Goal: Find specific page/section: Find specific page/section

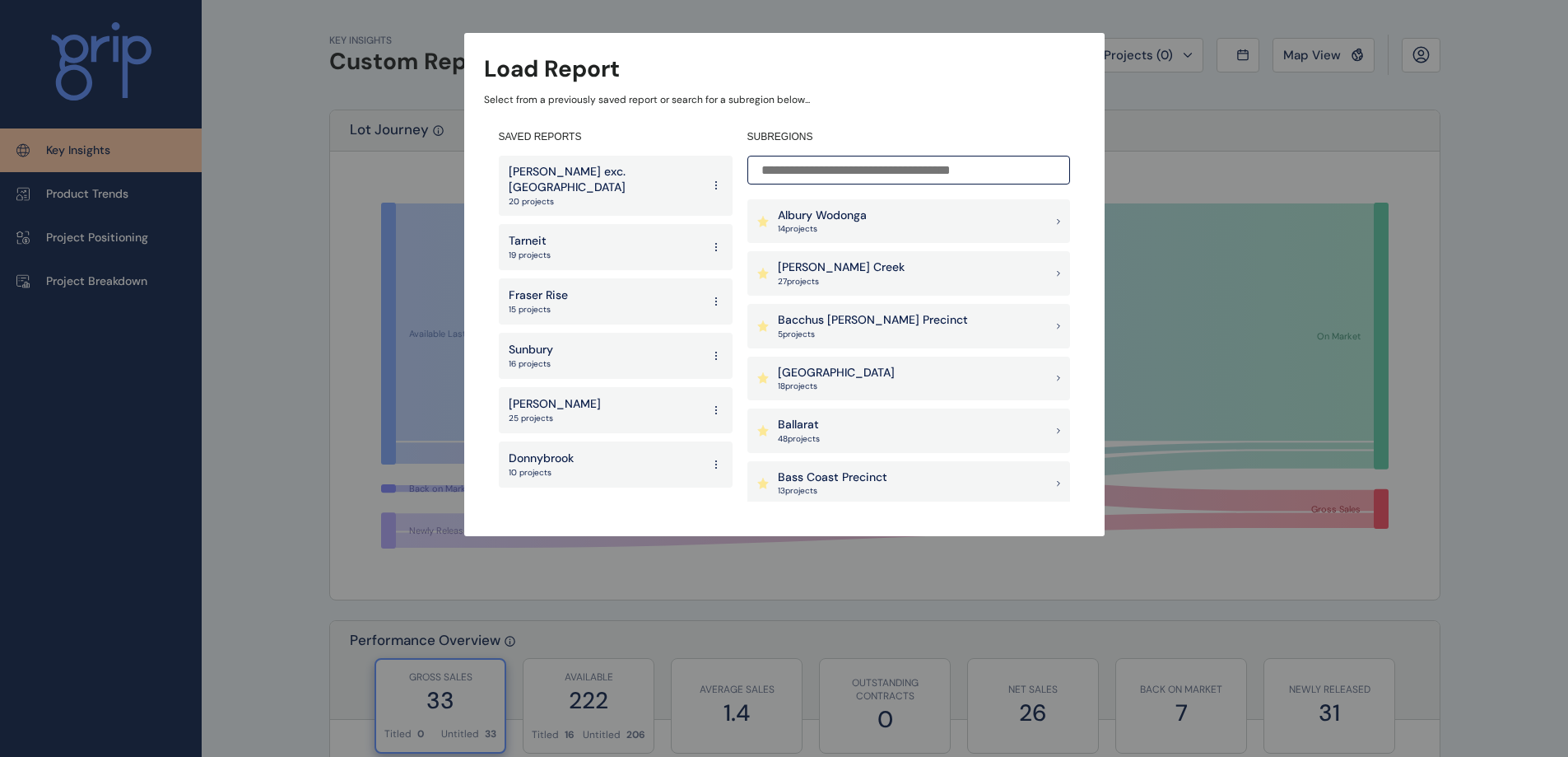
click at [845, 374] on p "[GEOGRAPHIC_DATA]" at bounding box center [837, 373] width 117 height 16
click at [888, 368] on div "[GEOGRAPHIC_DATA] 18 project s" at bounding box center [908, 378] width 322 height 45
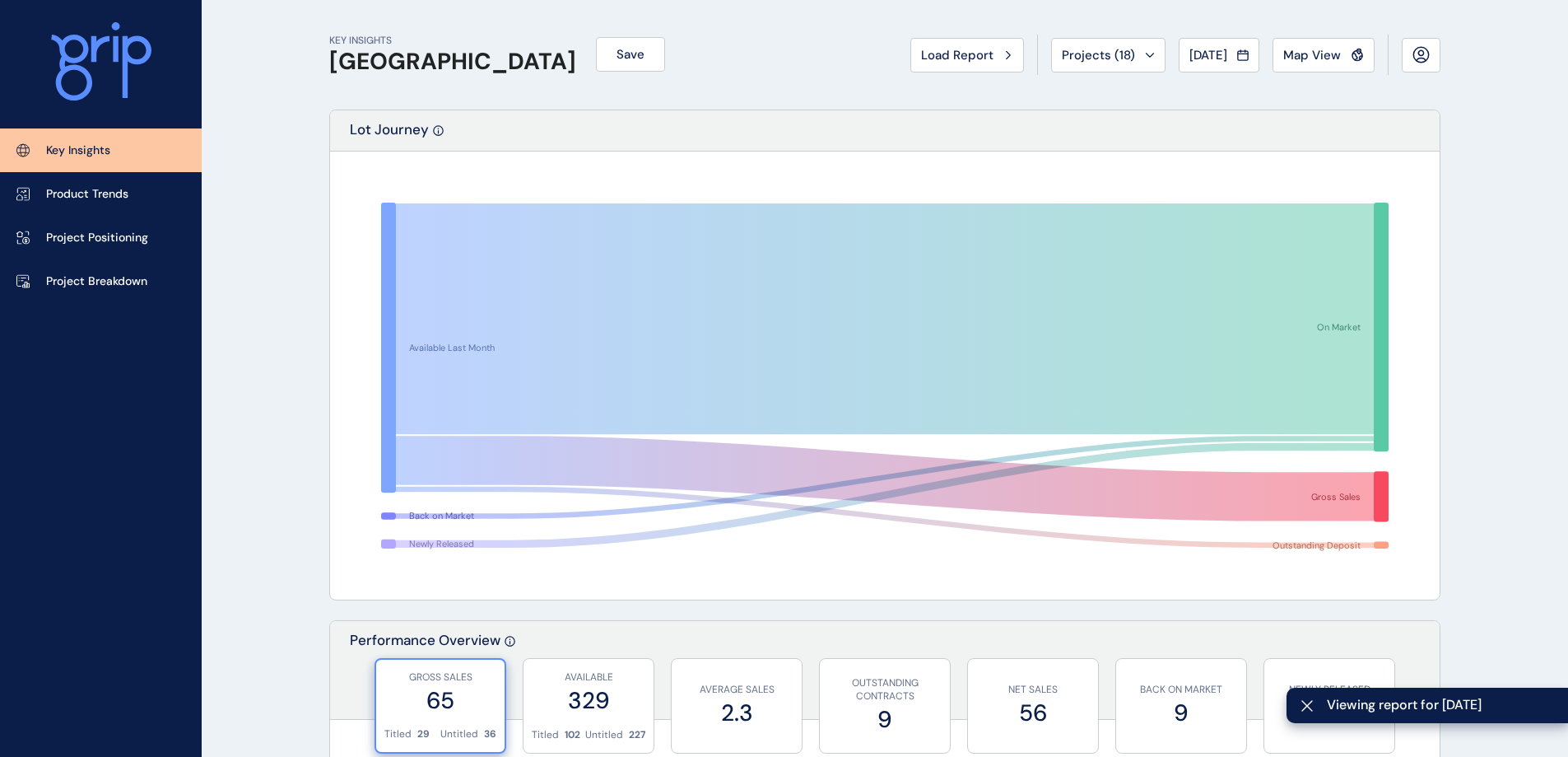
click at [1134, 59] on div "Projects ( 18 )" at bounding box center [1108, 55] width 93 height 16
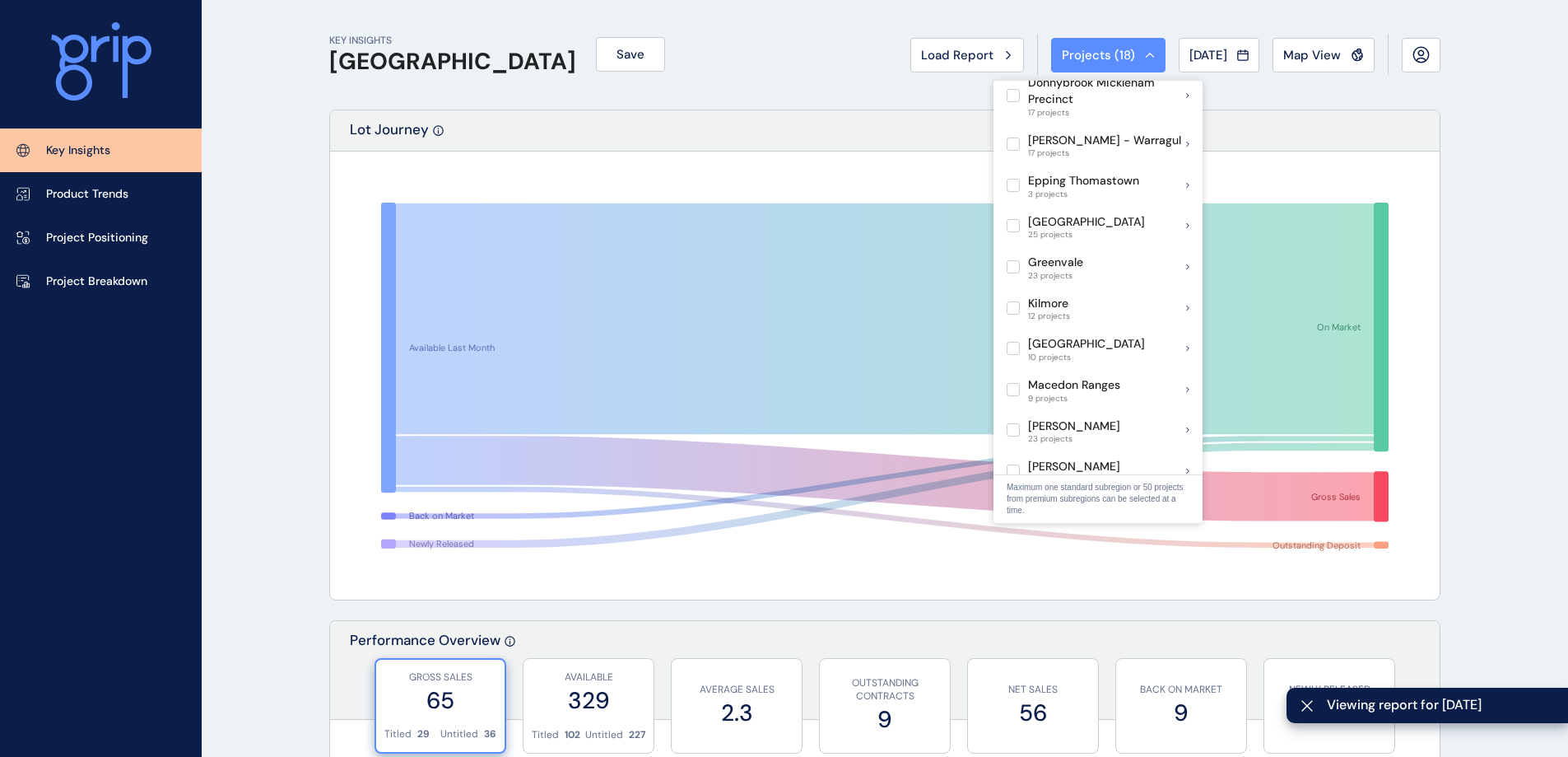
scroll to position [576, 0]
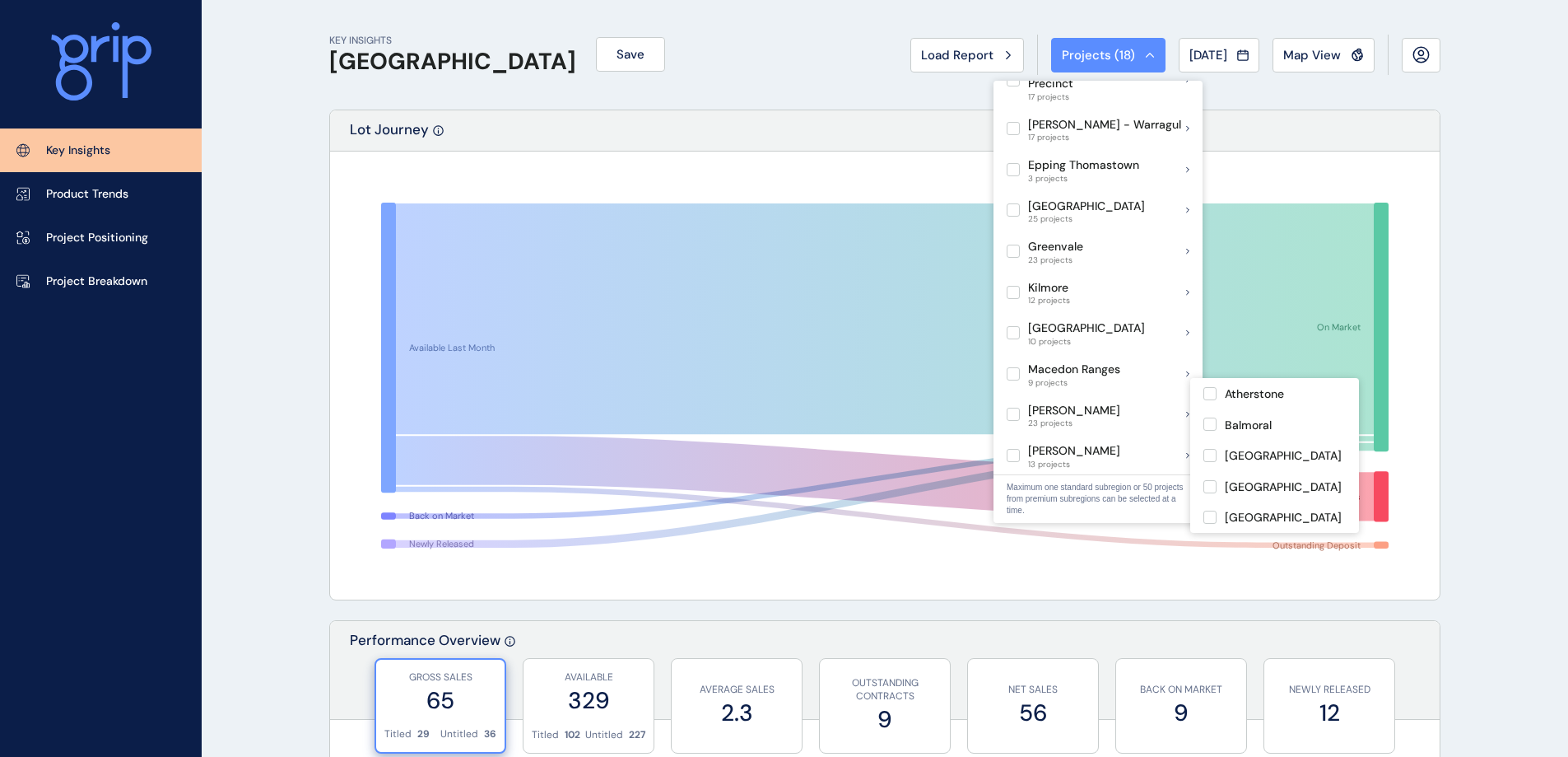
click at [1011, 407] on label at bounding box center [1013, 414] width 13 height 13
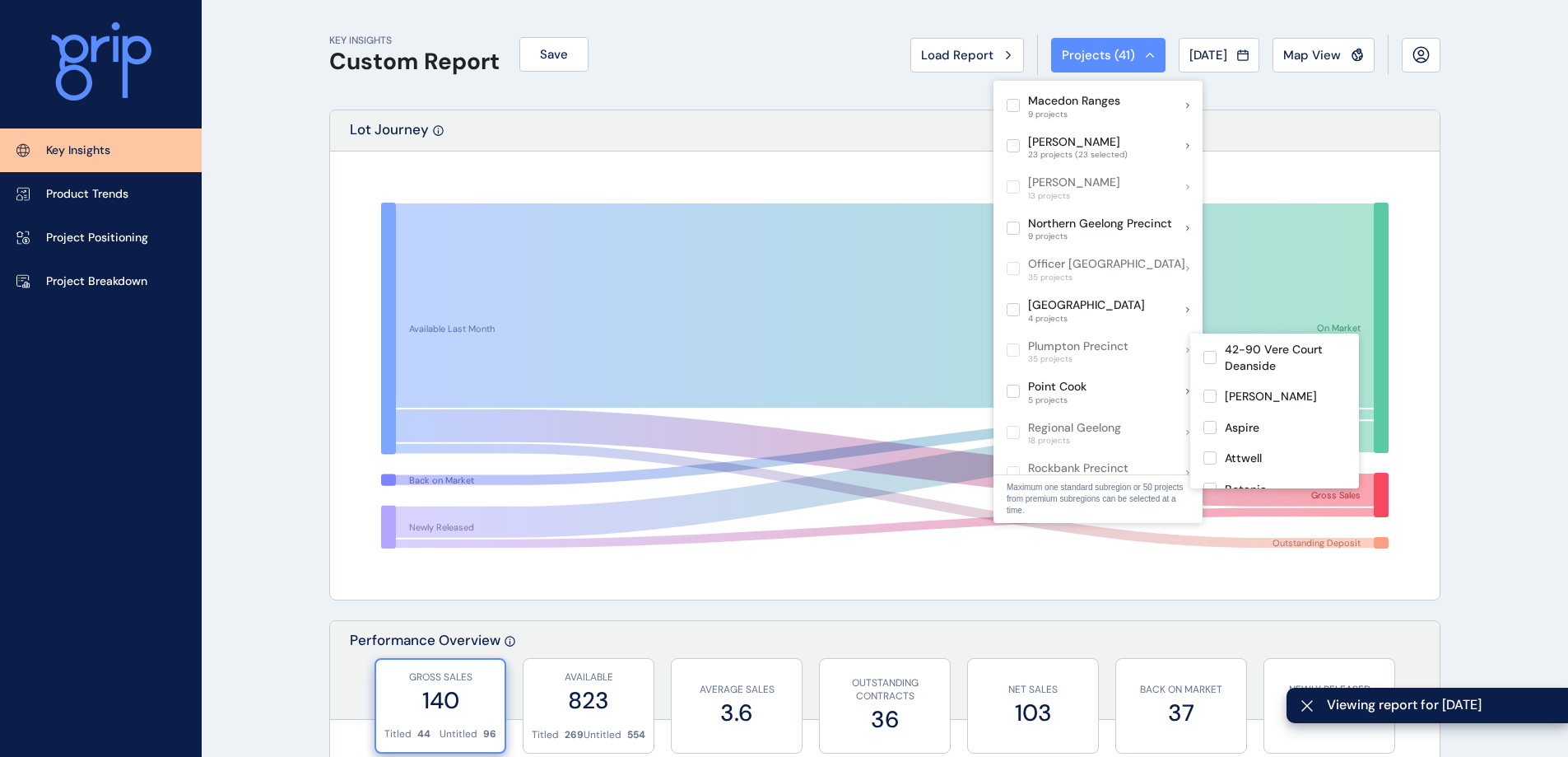
scroll to position [905, 0]
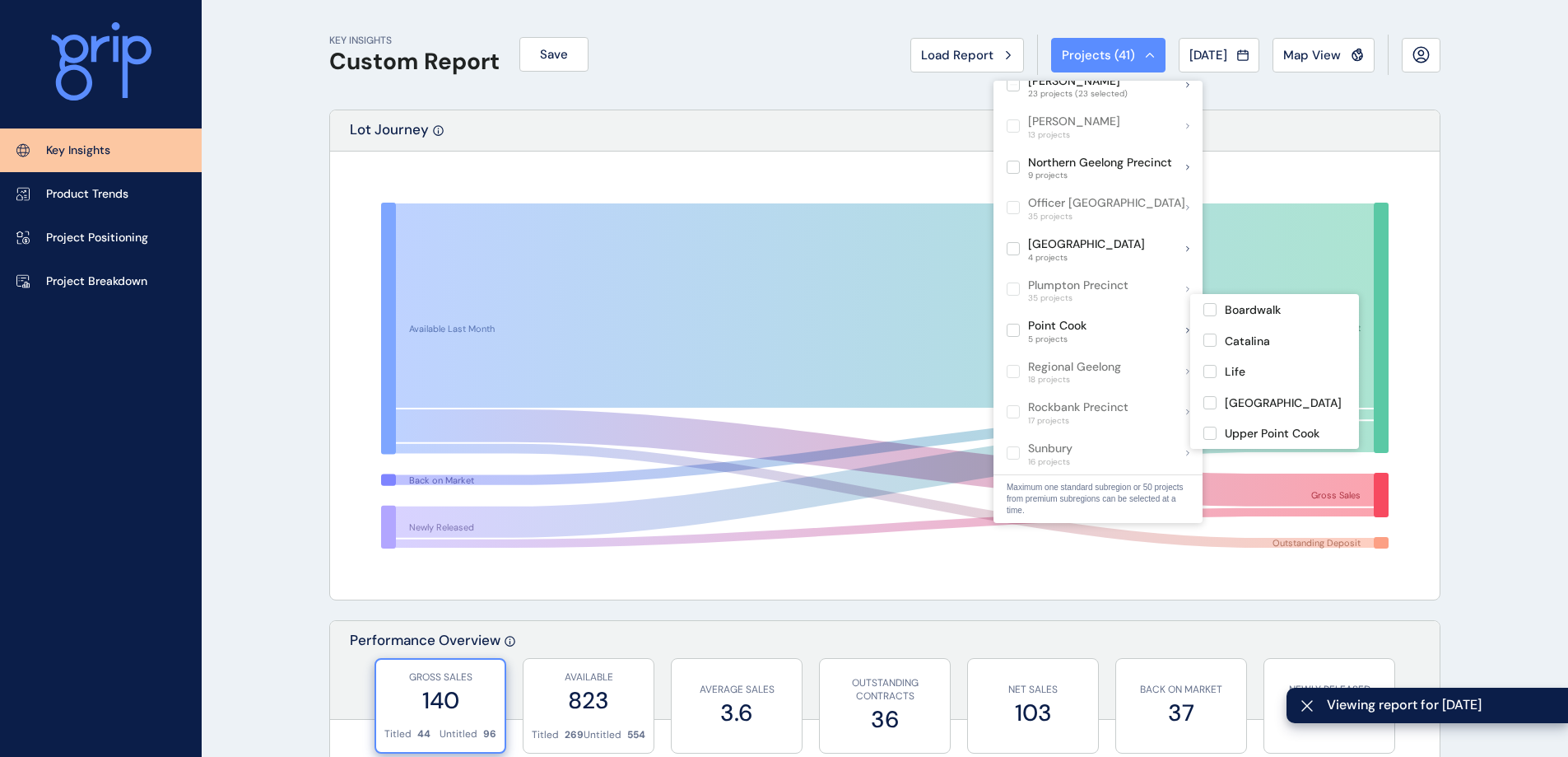
click at [1009, 323] on label at bounding box center [1013, 330] width 13 height 13
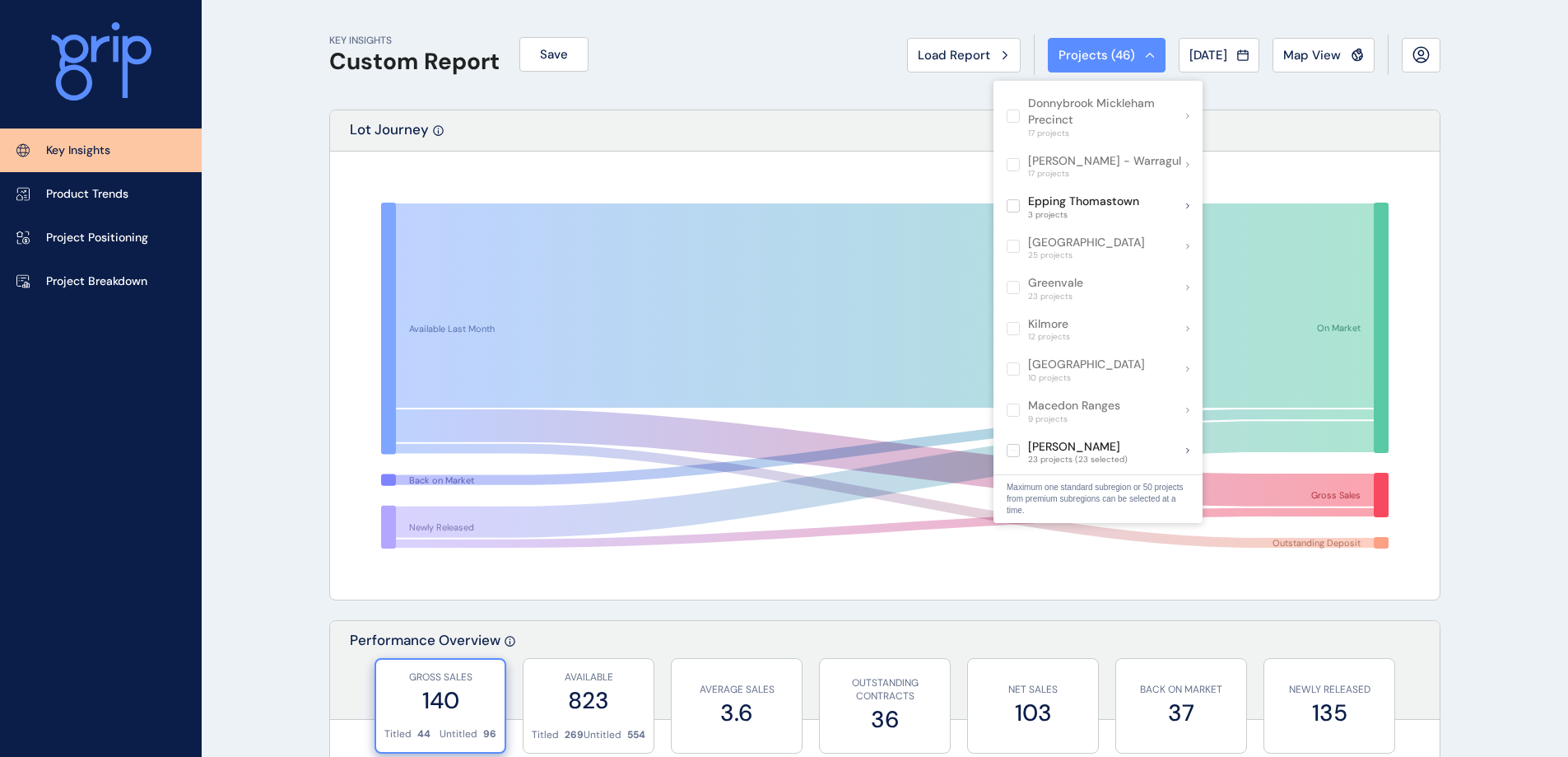
scroll to position [1034, 0]
drag, startPoint x: 1512, startPoint y: 200, endPoint x: 1464, endPoint y: 270, distance: 84.9
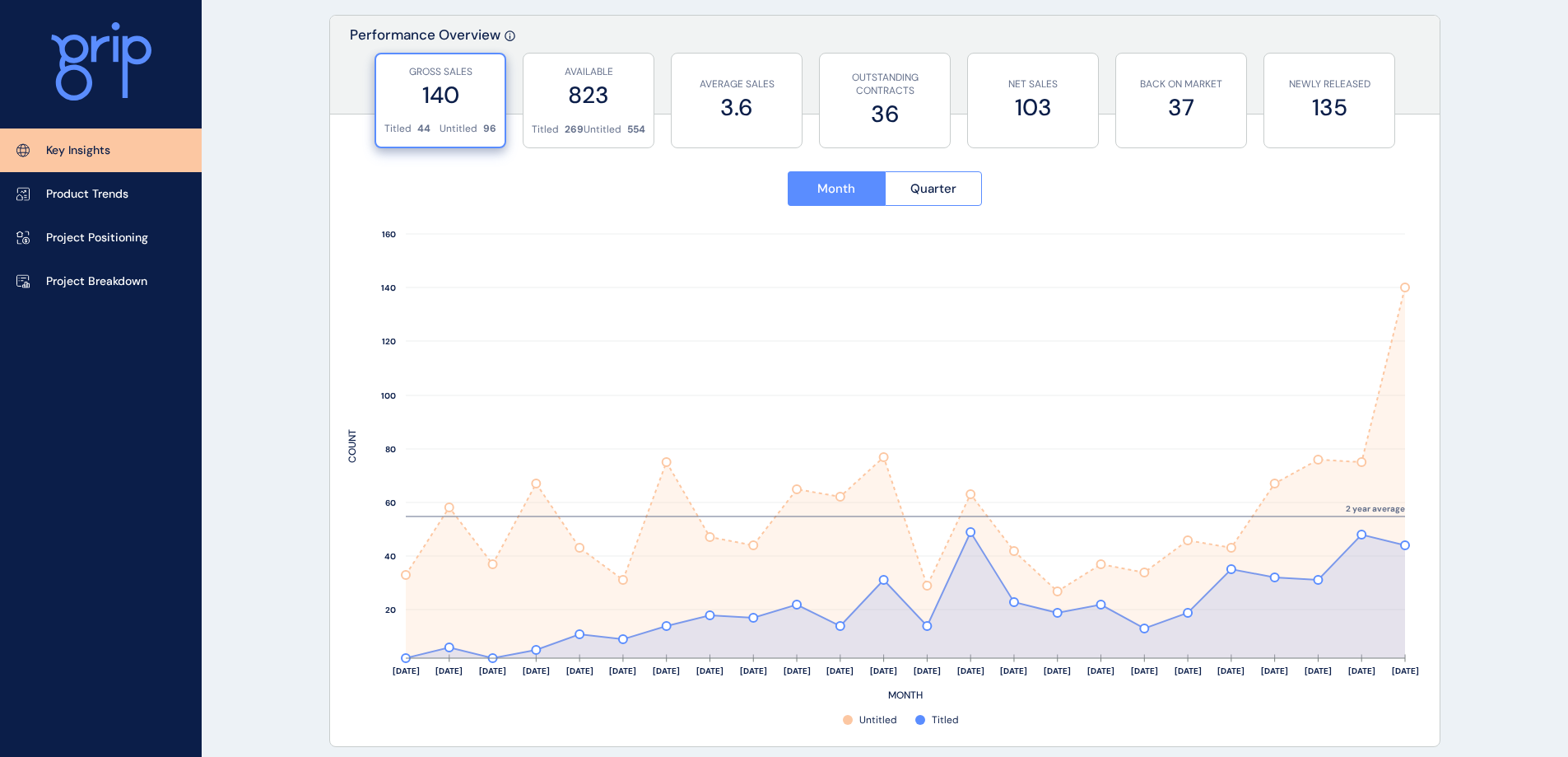
scroll to position [576, 0]
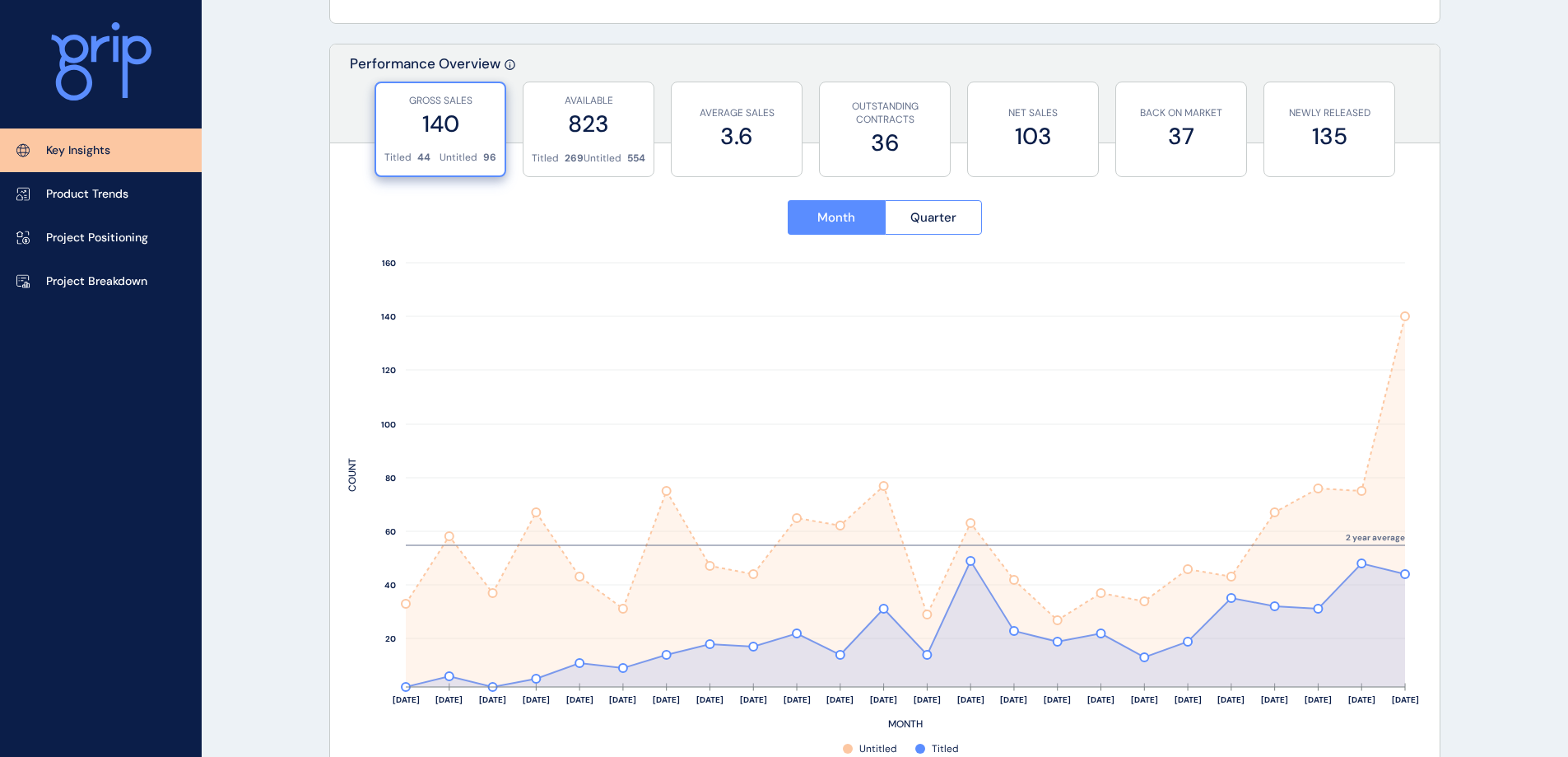
click at [582, 139] on label "823" at bounding box center [589, 124] width 114 height 32
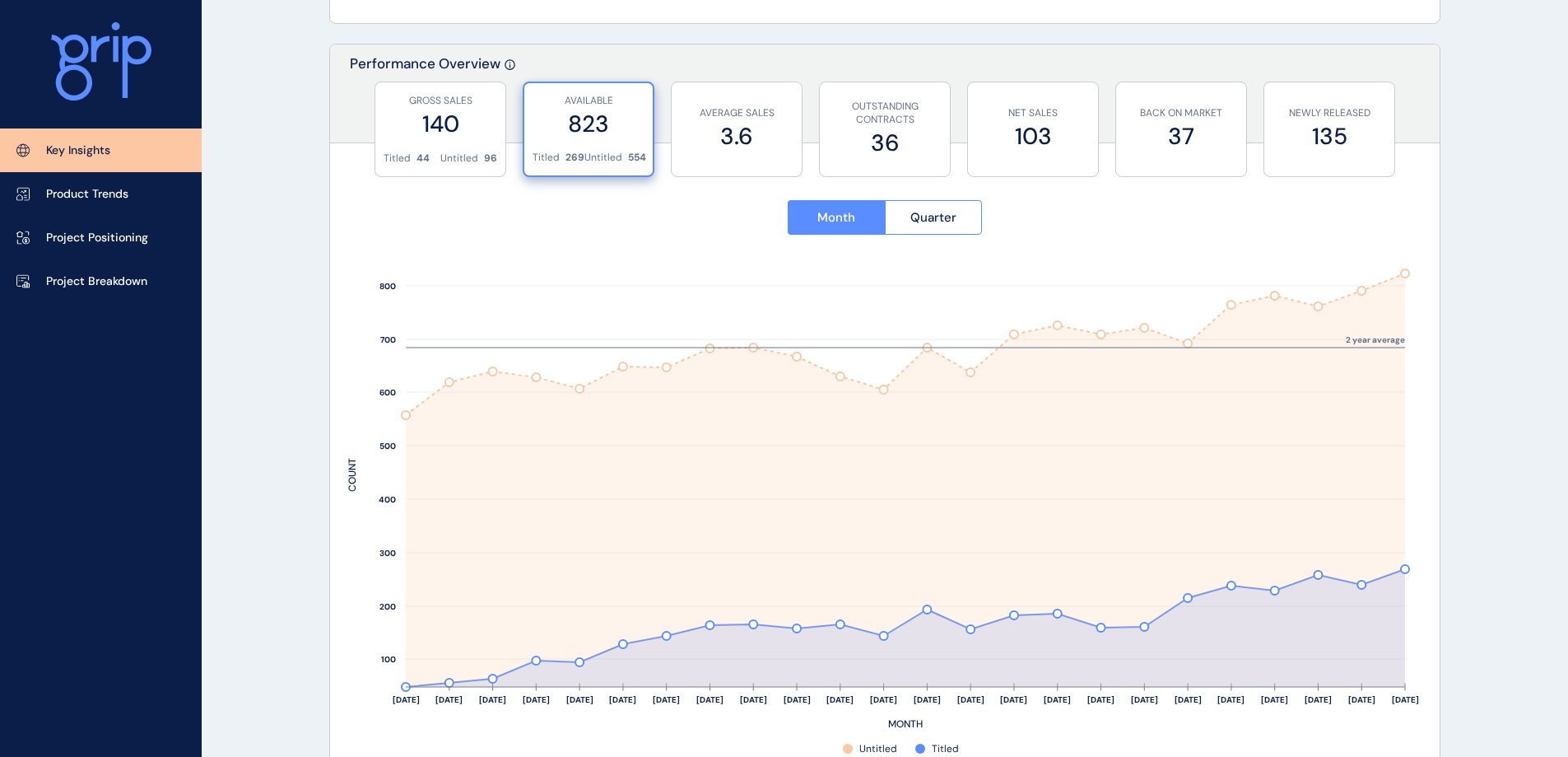
click at [755, 137] on label "3.6" at bounding box center [737, 136] width 114 height 32
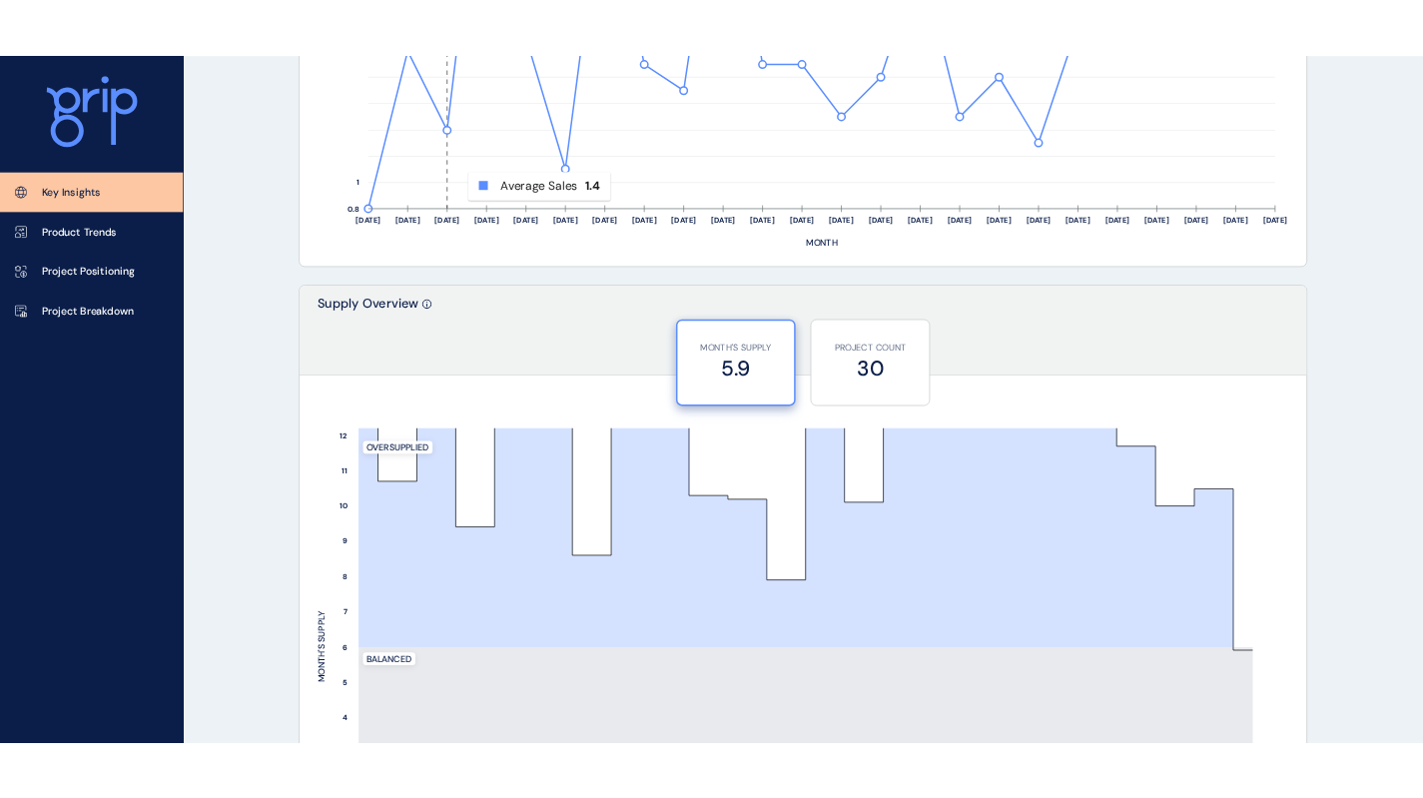
scroll to position [1398, 0]
